Goal: Task Accomplishment & Management: Use online tool/utility

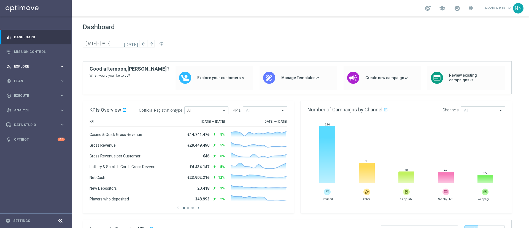
click at [28, 65] on span "Explore" at bounding box center [36, 66] width 45 height 3
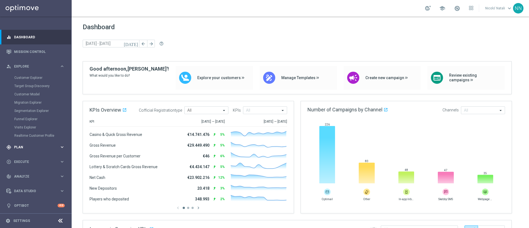
click at [29, 148] on span "Plan" at bounding box center [36, 146] width 45 height 3
click at [26, 109] on span "Templates" at bounding box center [34, 108] width 39 height 3
click at [26, 115] on link "Optimail" at bounding box center [37, 117] width 40 height 4
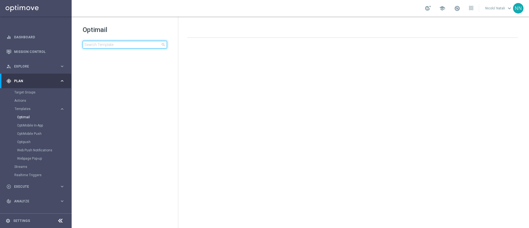
click at [115, 43] on input at bounding box center [125, 45] width 84 height 8
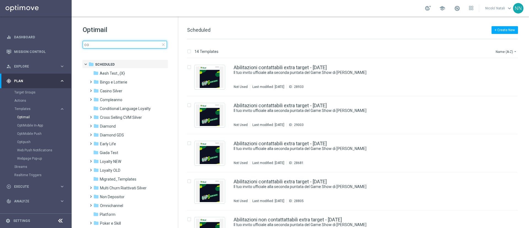
type input "c"
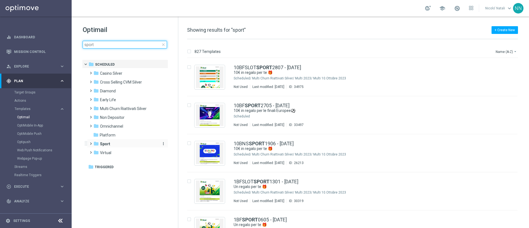
type input "sport"
click at [114, 141] on div "folder Sport" at bounding box center [124, 144] width 63 height 6
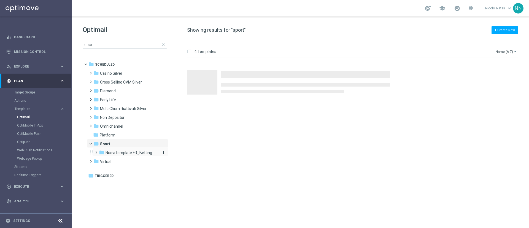
click at [118, 154] on span "Nuovi template FR_Betting" at bounding box center [129, 152] width 47 height 5
click at [122, 177] on span "Template 2025" at bounding box center [124, 179] width 26 height 5
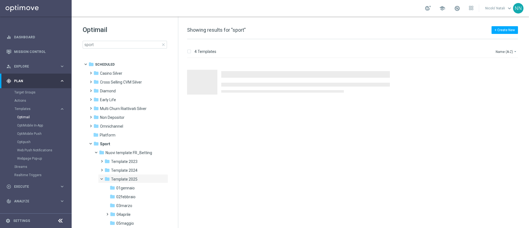
scroll to position [50, 0]
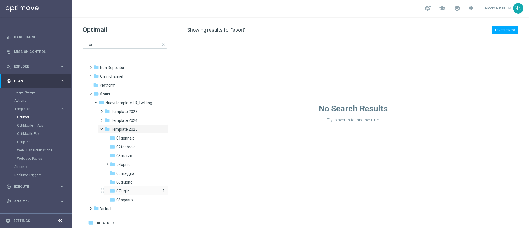
click at [126, 191] on span "07luglio" at bounding box center [122, 190] width 13 height 5
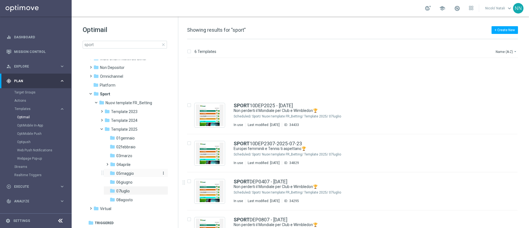
scroll to position [58, 0]
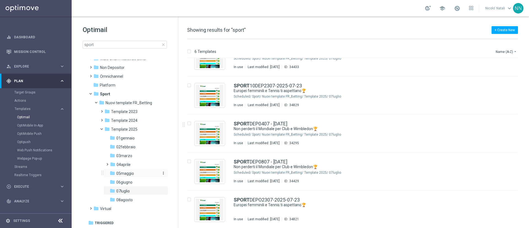
click at [126, 175] on span "05maggio" at bounding box center [125, 173] width 18 height 5
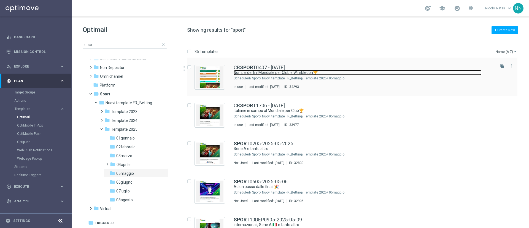
click at [252, 71] on link "Non perderti il Mondiale per Club e Wimbledon🏆​" at bounding box center [358, 72] width 248 height 5
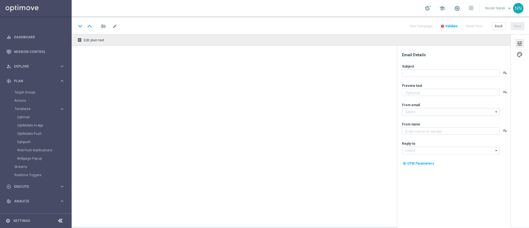
type textarea "fino a 20€ Bonus🎁"
type textarea "Sisal"
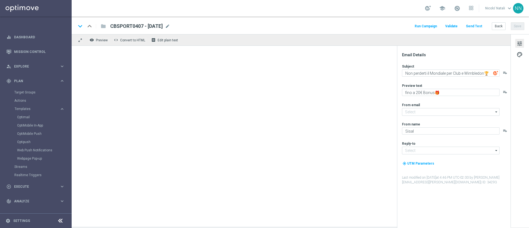
type input "[EMAIL_ADDRESS][DOMAIN_NAME]"
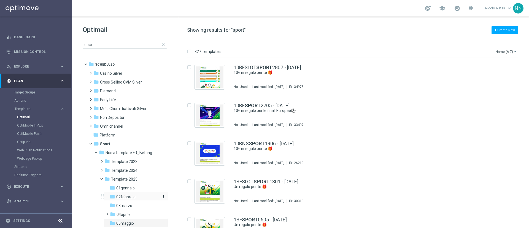
scroll to position [50, 0]
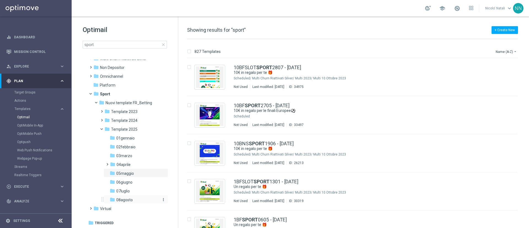
click at [132, 199] on span "08agosto" at bounding box center [124, 199] width 17 height 5
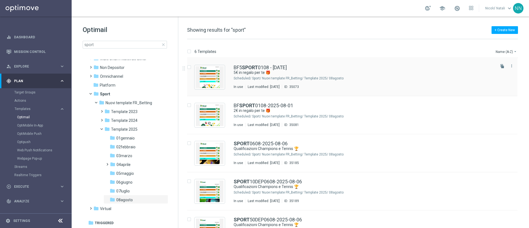
click at [245, 76] on div "Scheduled/" at bounding box center [243, 78] width 18 height 4
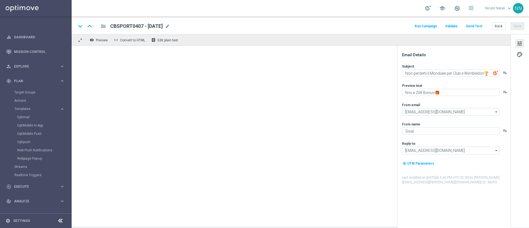
type textarea "5€ in regalo per te 🎁"
type textarea "da usare su Tutti i Giochi!"
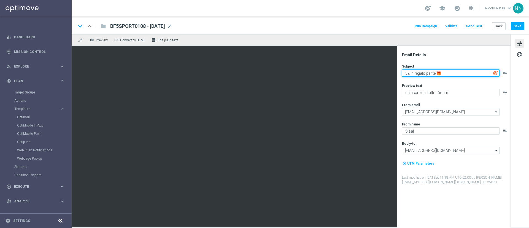
click at [407, 73] on textarea "5€ in regalo per te 🎁" at bounding box center [451, 72] width 98 height 7
type textarea "2€ in regalo per te 🎁"
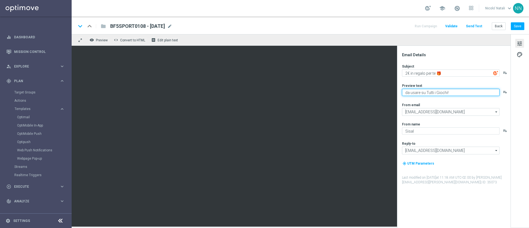
drag, startPoint x: 454, startPoint y: 93, endPoint x: 467, endPoint y: 92, distance: 13.0
click at [467, 92] on textarea "da usare su Tutti i Giochi!" at bounding box center [451, 92] width 98 height 7
type textarea "Scarica l'app o attiva le notifiche"
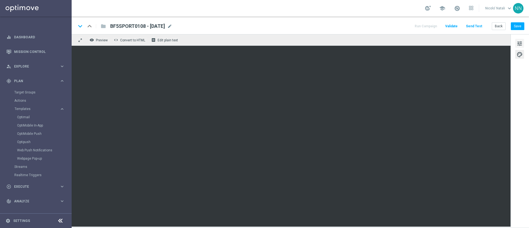
click at [519, 42] on span "tune" at bounding box center [520, 43] width 6 height 7
click at [515, 45] on button "tune" at bounding box center [519, 43] width 9 height 9
click at [172, 26] on span "mode_edit" at bounding box center [169, 26] width 5 height 5
click at [0, 0] on input "BF5SPORT0108 - [DATE]" at bounding box center [0, 0] width 0 height 0
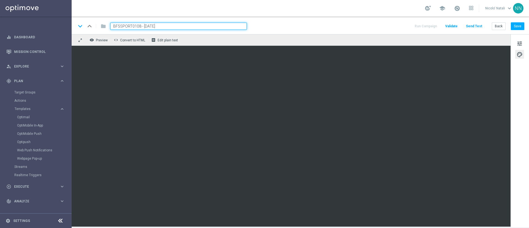
click at [183, 26] on input "BF5SPORT0108 - [DATE]" at bounding box center [178, 26] width 137 height 7
click at [182, 26] on input "BF5SPORT0108 - [DATE]" at bounding box center [178, 26] width 137 height 7
type input "app e [MEDICAL_DATA] talent [DATE]"
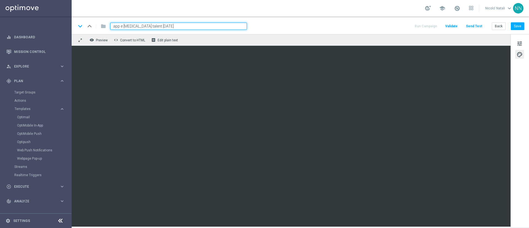
click at [182, 26] on input "app e [MEDICAL_DATA] talent [DATE]" at bounding box center [178, 26] width 137 height 7
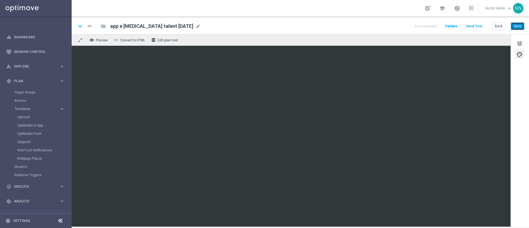
click at [518, 25] on button "Save" at bounding box center [517, 26] width 13 height 8
click at [196, 26] on span "mode_edit" at bounding box center [198, 26] width 5 height 5
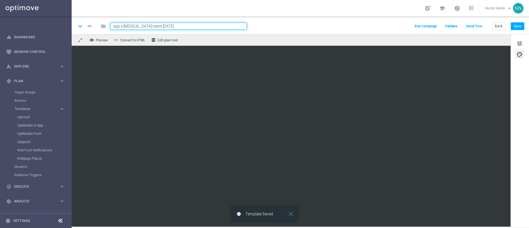
click at [193, 26] on input "app e [MEDICAL_DATA] talent [DATE]" at bounding box center [178, 26] width 137 height 7
click at [523, 44] on button "tune" at bounding box center [519, 43] width 9 height 9
